Goal: Check status: Check status

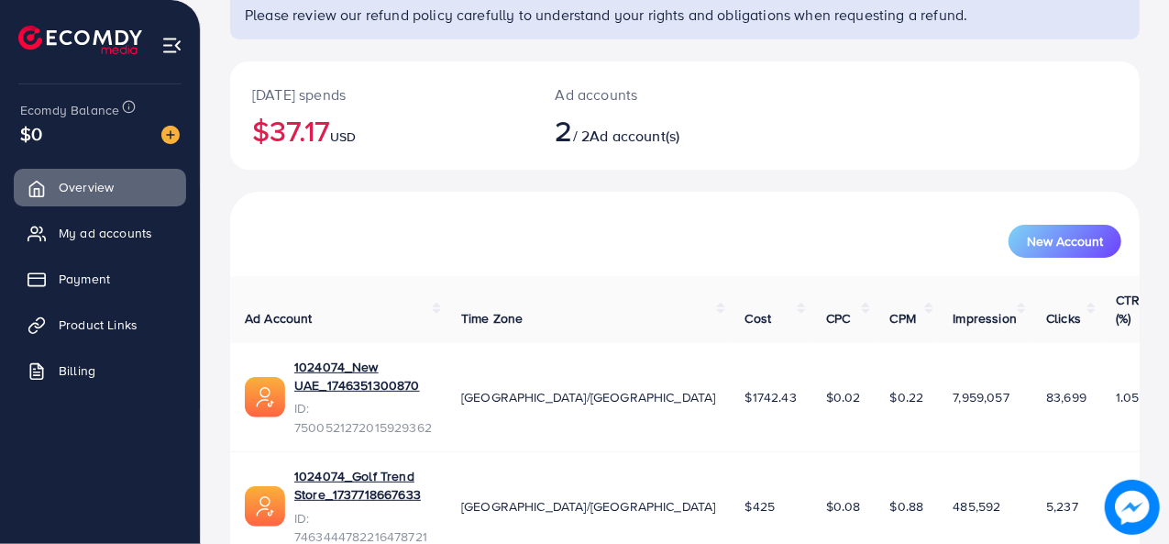
scroll to position [158, 0]
click at [432, 358] on link "1024074_New UAE_1746351300870" at bounding box center [363, 377] width 138 height 38
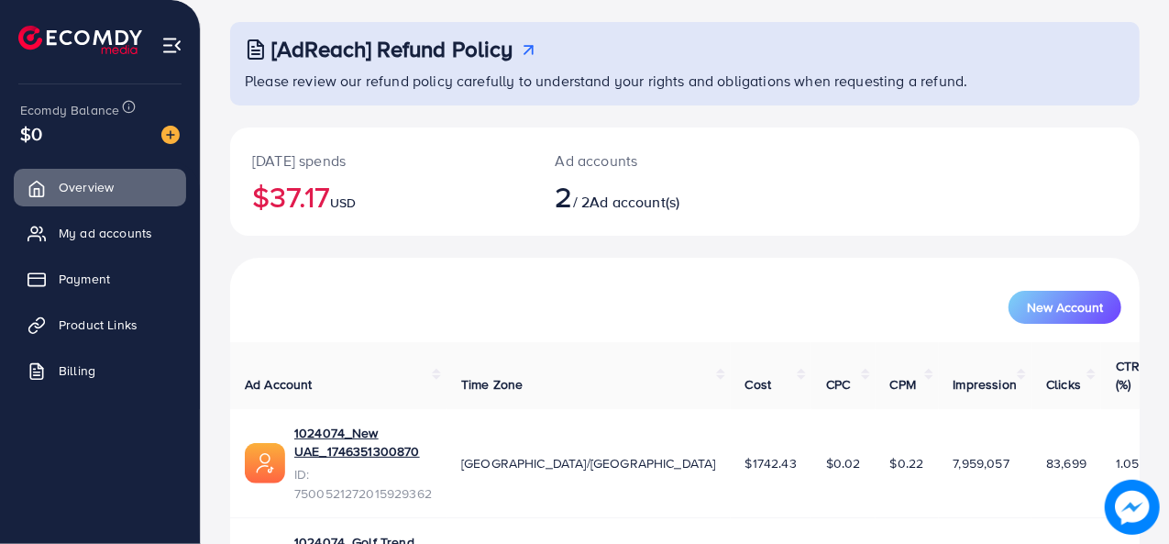
scroll to position [158, 0]
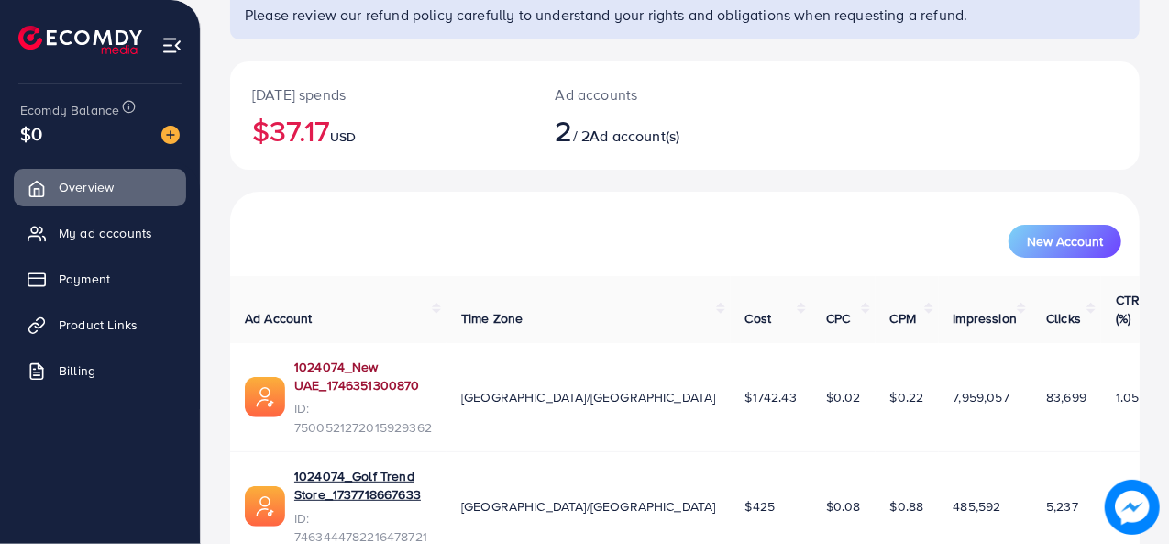
click at [404, 358] on link "1024074_New UAE_1746351300870" at bounding box center [363, 377] width 138 height 38
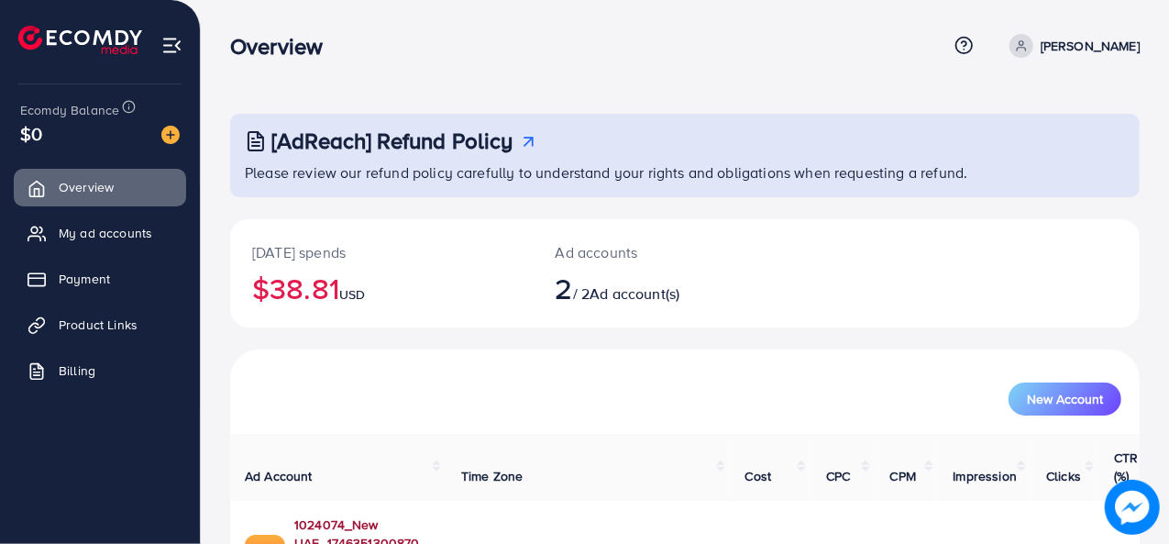
click at [427, 515] on link "1024074_New UAE_1746351300870" at bounding box center [363, 534] width 138 height 38
